Goal: Transaction & Acquisition: Obtain resource

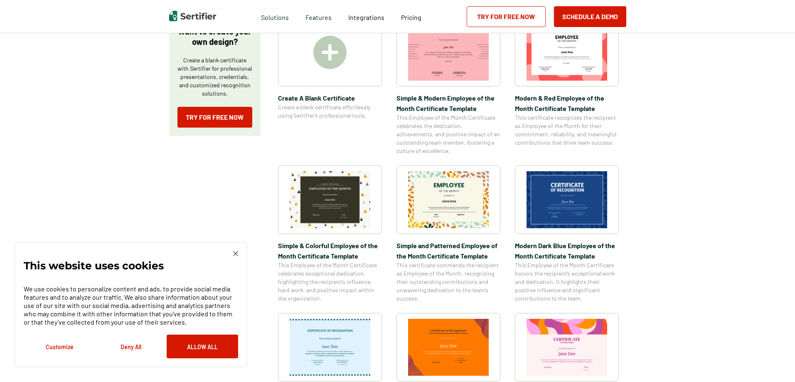
click at [466, 199] on img at bounding box center [448, 199] width 81 height 57
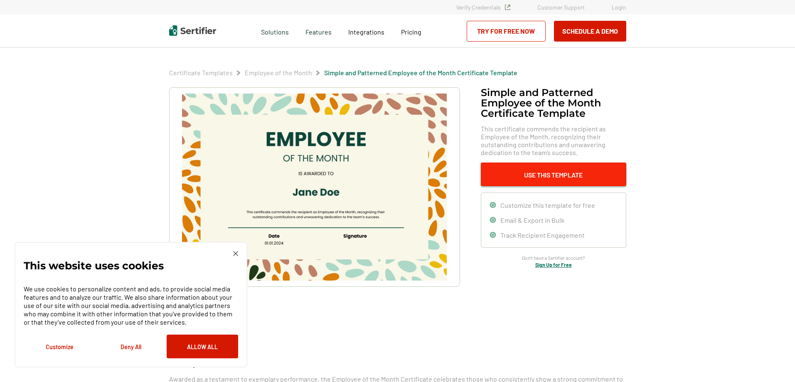
click at [565, 175] on button "Use This Template" at bounding box center [553, 175] width 145 height 24
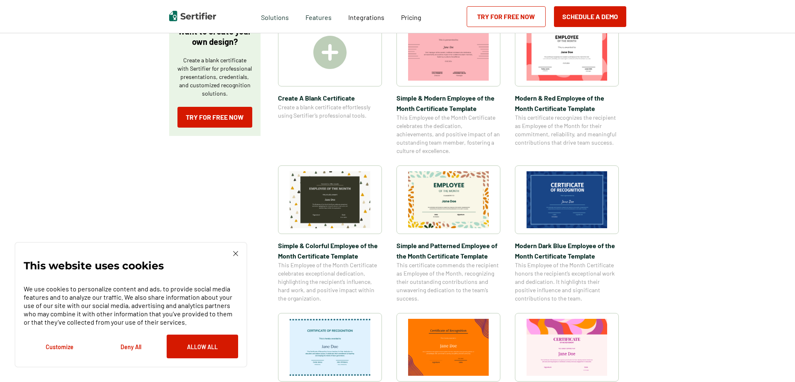
click at [238, 258] on div "This website uses cookies We use cookies to personalize content and ads, to pro…" at bounding box center [131, 305] width 233 height 126
click at [236, 254] on img at bounding box center [235, 253] width 5 height 5
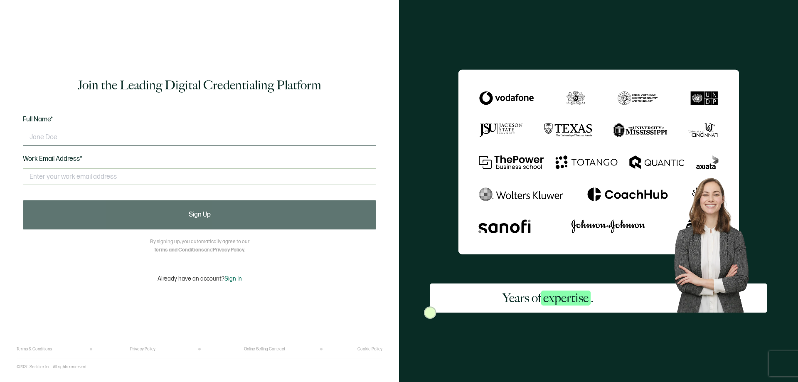
click at [171, 137] on input "text" at bounding box center [199, 137] width 353 height 17
type input "[PERSON_NAME]"
type input "g"
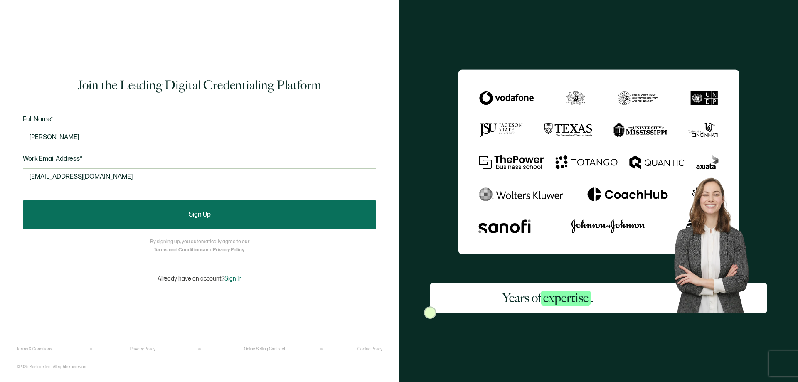
type input "[EMAIL_ADDRESS][DOMAIN_NAME]"
click at [152, 221] on button "Sign Up" at bounding box center [199, 214] width 353 height 29
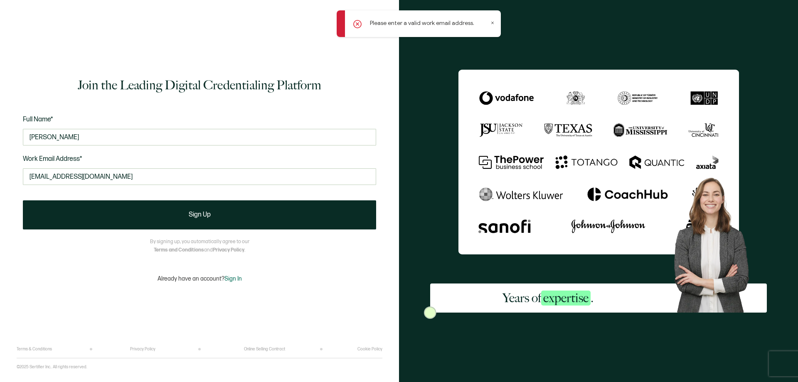
click at [493, 23] on icon at bounding box center [493, 23] width 2 height 2
